Goal: Information Seeking & Learning: Learn about a topic

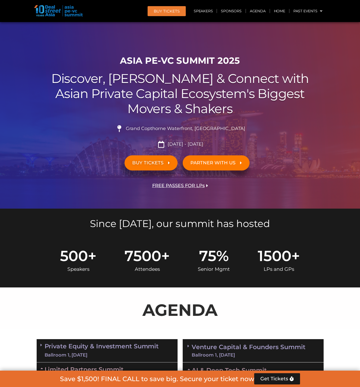
click at [251, 13] on link "Agenda" at bounding box center [258, 11] width 24 height 12
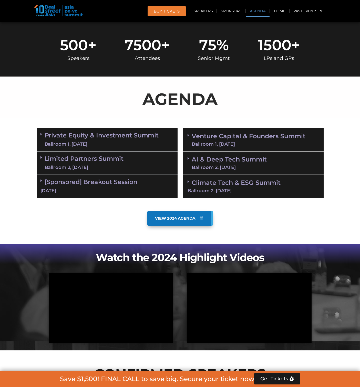
scroll to position [267, 0]
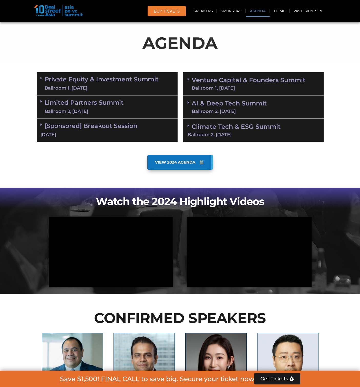
click at [86, 104] on link "Limited Partners [GEOGRAPHIC_DATA] 2, [DATE]" at bounding box center [84, 106] width 79 height 15
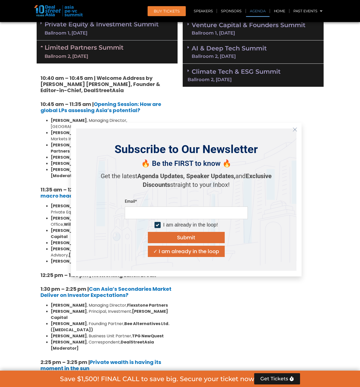
scroll to position [323, 0]
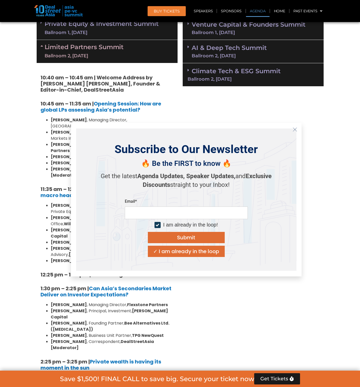
click at [294, 128] on icon "Close" at bounding box center [295, 129] width 5 height 5
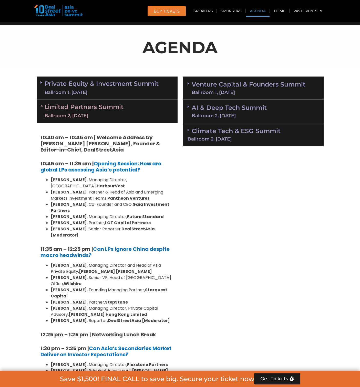
scroll to position [285, 0]
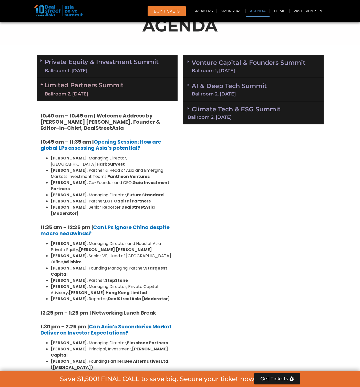
click at [40, 84] on icon at bounding box center [42, 84] width 4 height 4
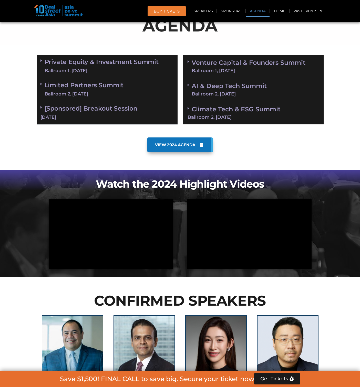
click at [193, 85] on link "AI & Deep Tech Summit Ballroom 2, [DATE]" at bounding box center [229, 89] width 75 height 13
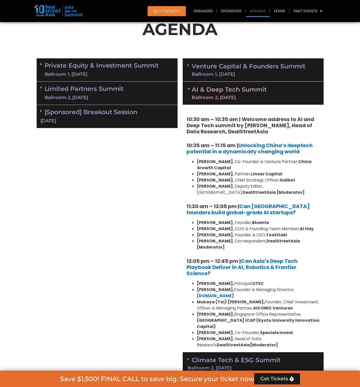
scroll to position [279, 0]
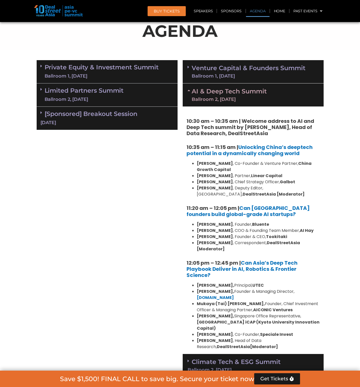
click at [187, 90] on div "AI & Deep Tech Summit Ballroom 2, [DATE]" at bounding box center [253, 95] width 141 height 23
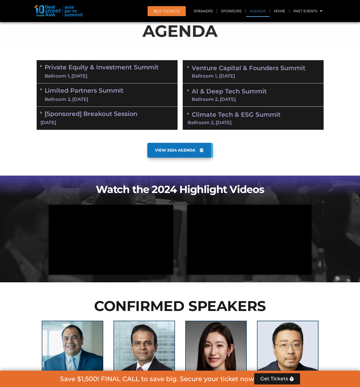
click at [188, 66] on icon at bounding box center [189, 67] width 2 height 4
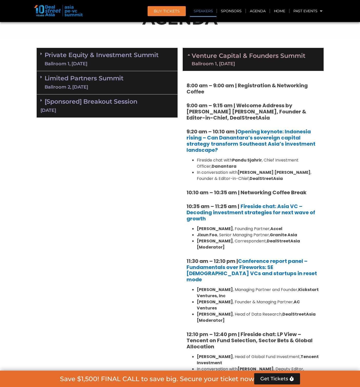
scroll to position [183, 0]
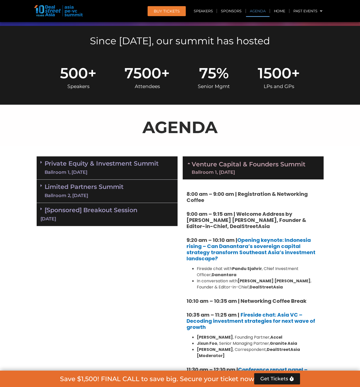
click at [189, 163] on icon at bounding box center [190, 163] width 4 height 4
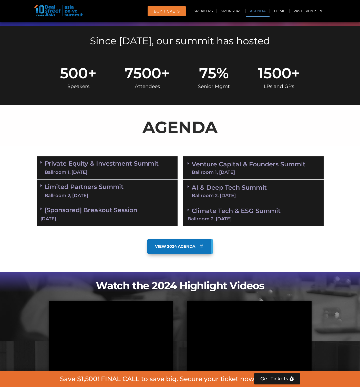
click at [190, 211] on span at bounding box center [190, 210] width 4 height 4
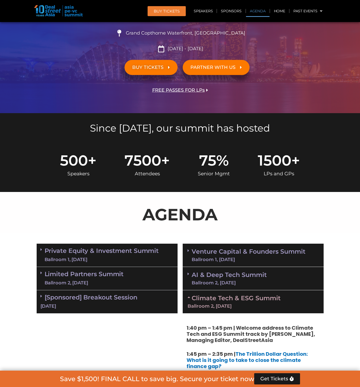
scroll to position [115, 0]
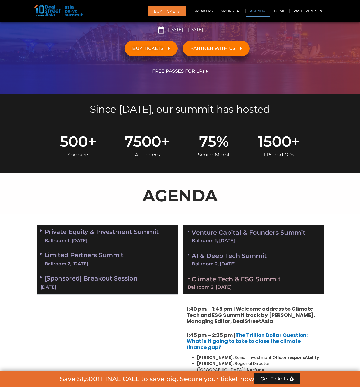
click at [189, 279] on icon at bounding box center [190, 278] width 4 height 4
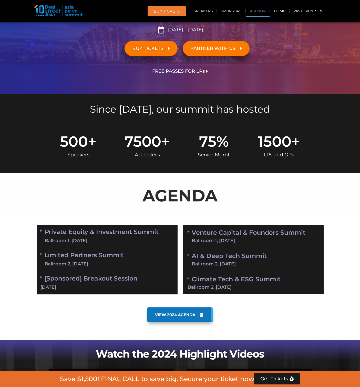
click at [65, 241] on div "Ballroom 1, [DATE]" at bounding box center [102, 241] width 114 height 6
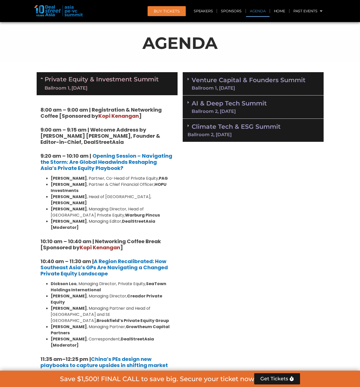
scroll to position [267, 0]
click at [46, 79] on link "Private Equity & Investment Summit Ballroom 1, [DATE]" at bounding box center [102, 83] width 114 height 15
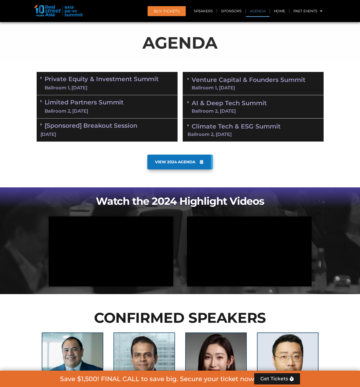
click at [63, 102] on link "Limited Partners [GEOGRAPHIC_DATA] 2, [DATE]" at bounding box center [84, 106] width 79 height 15
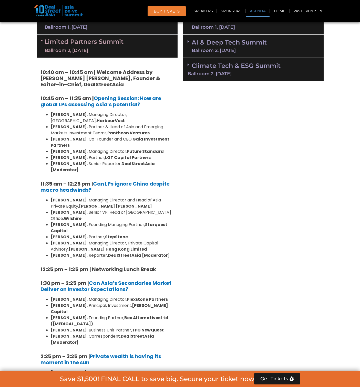
scroll to position [329, 0]
